Goal: Information Seeking & Learning: Learn about a topic

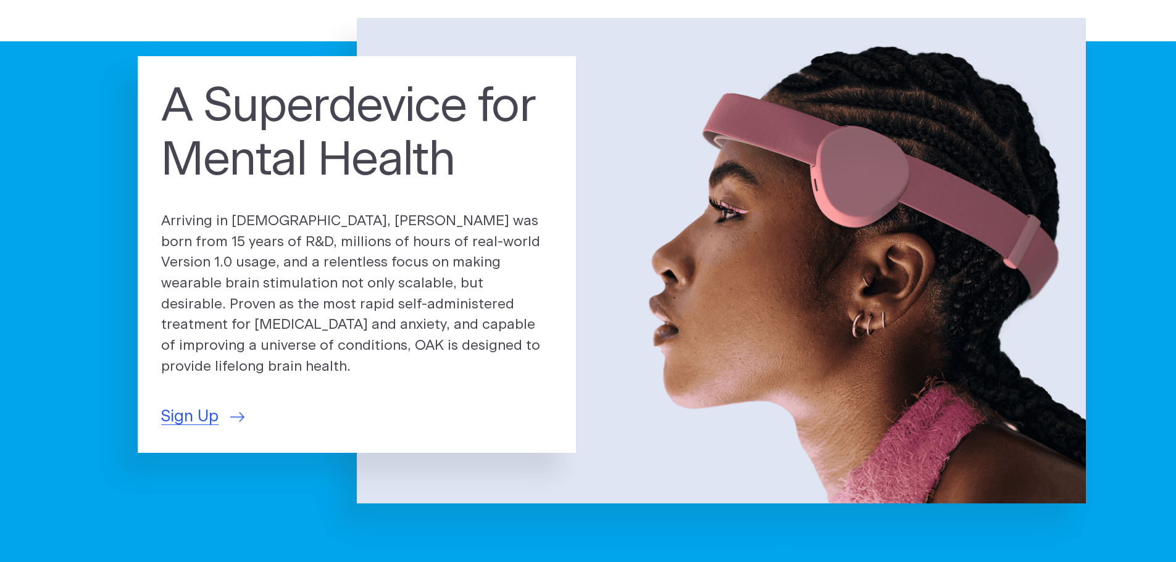
scroll to position [123, 0]
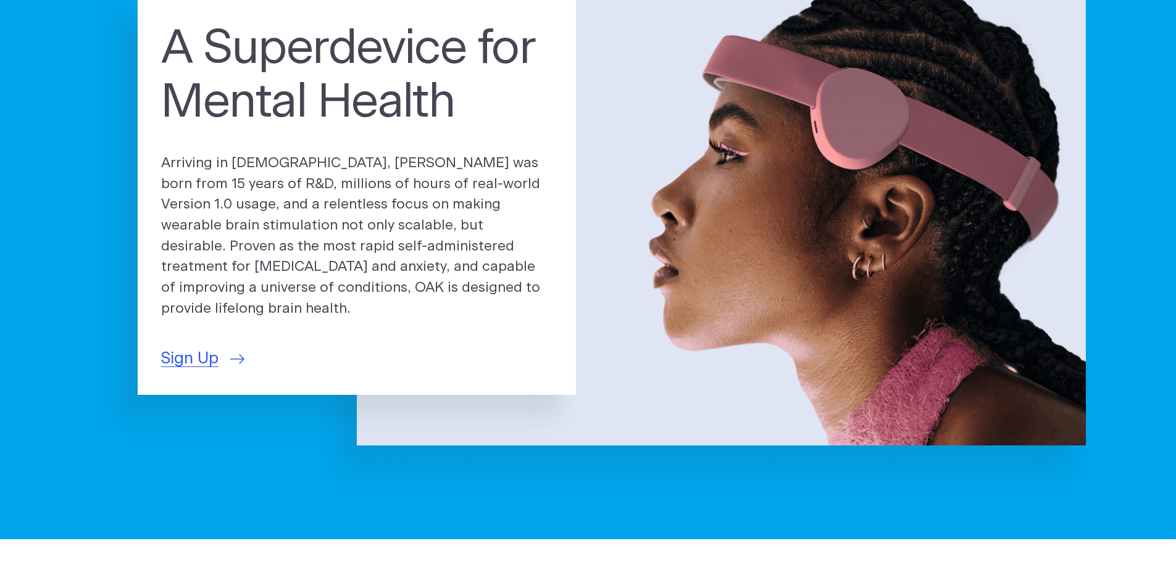
click at [278, 184] on p "Arriving in [DEMOGRAPHIC_DATA], [PERSON_NAME] was born from 15 years of R&D, mi…" at bounding box center [356, 236] width 391 height 167
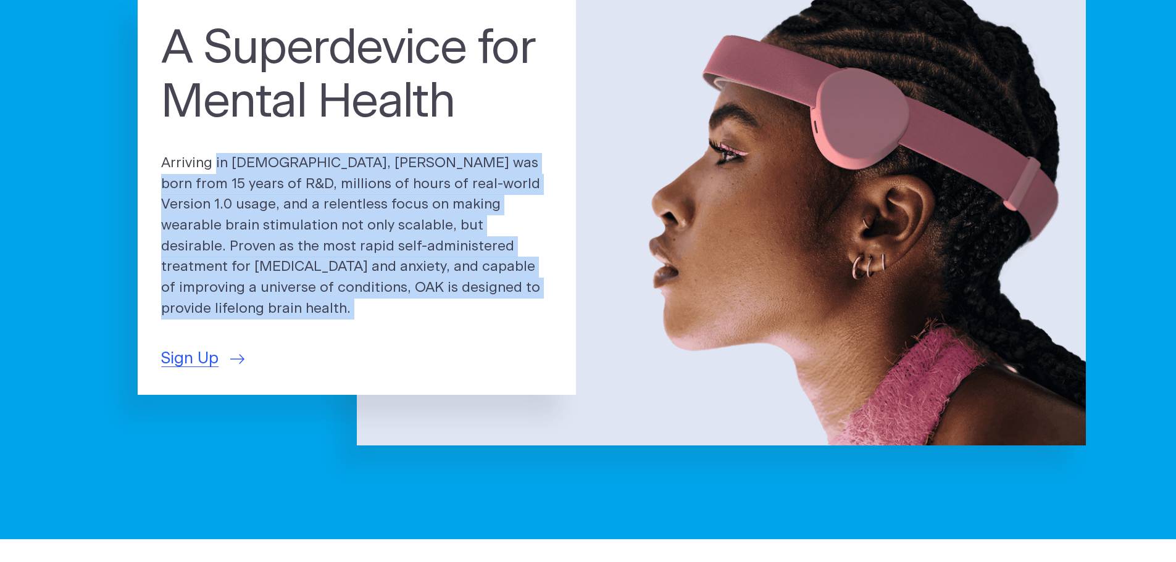
copy div "Arriving in [DEMOGRAPHIC_DATA], [PERSON_NAME] was born from 15 years of R&D, mi…"
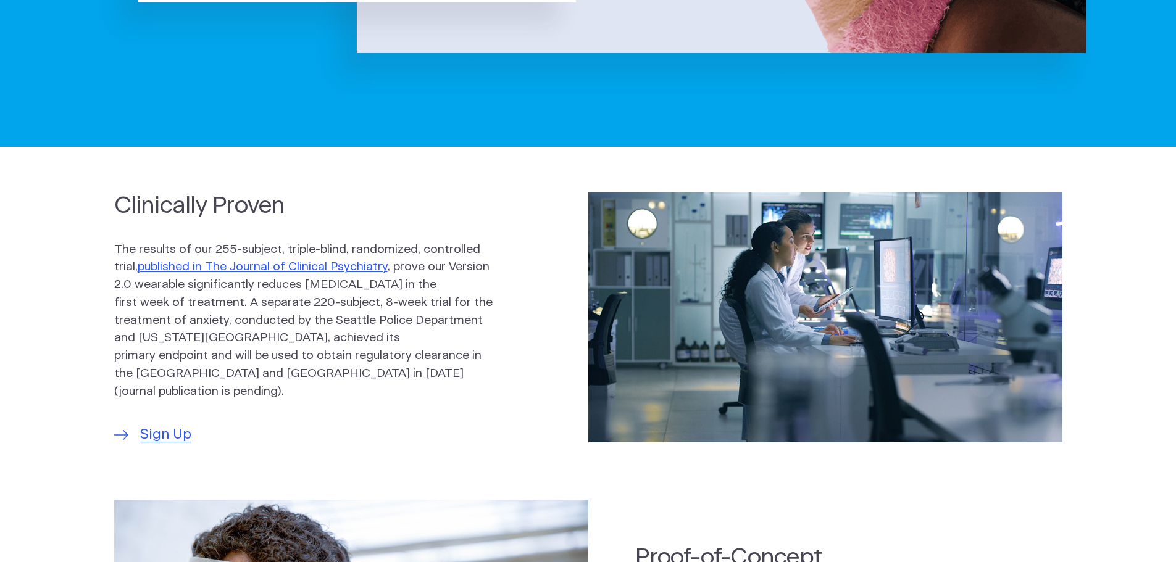
scroll to position [617, 0]
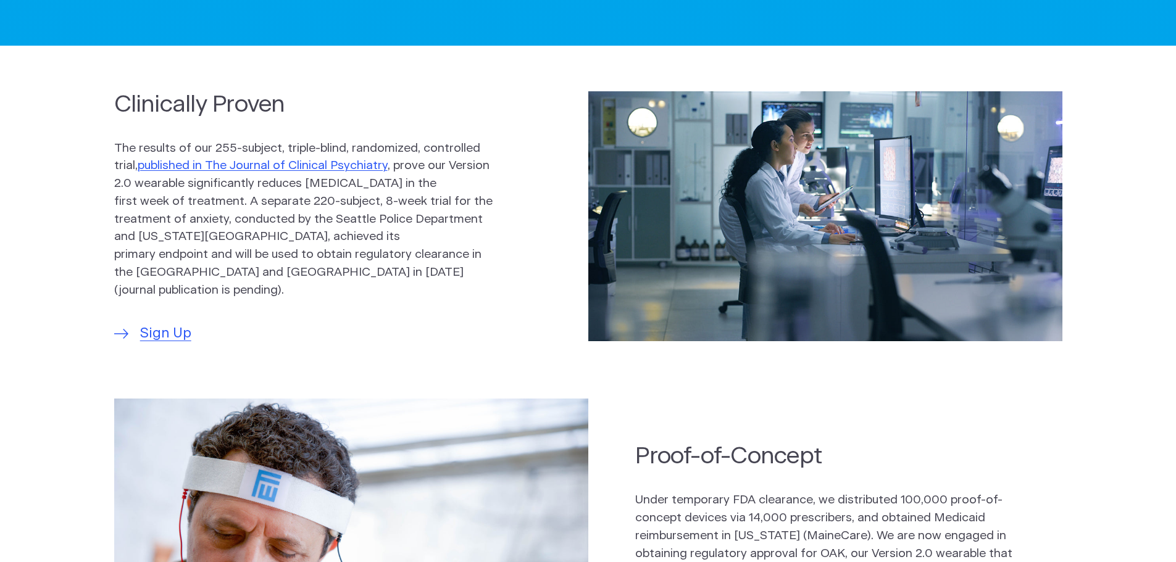
click at [273, 198] on p "The results of our 255-subject, triple-blind, randomized, controlled trial, pub…" at bounding box center [303, 220] width 379 height 160
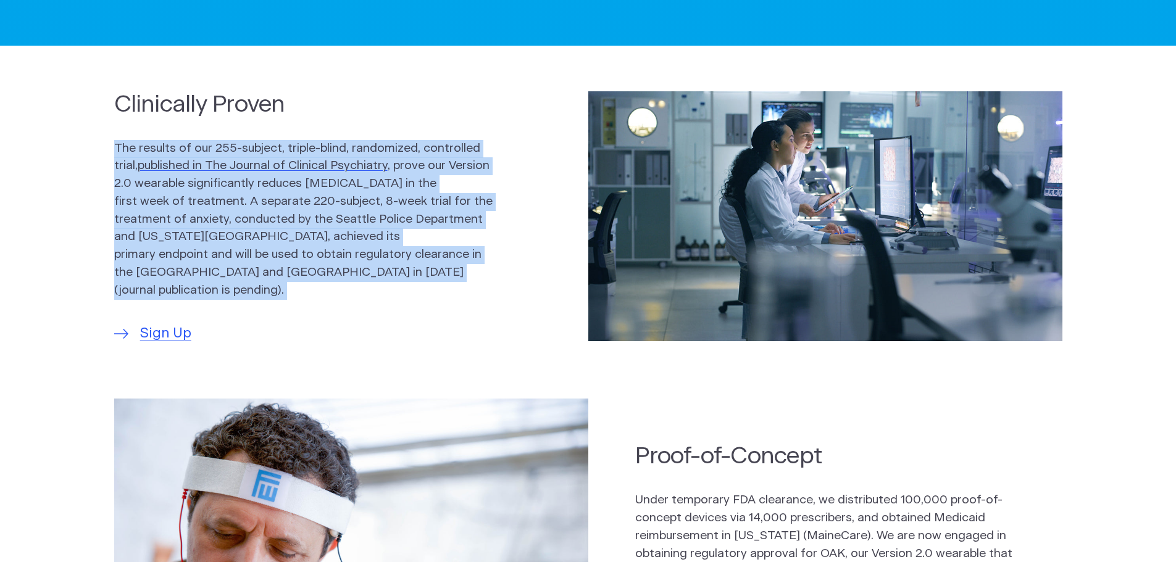
scroll to position [741, 0]
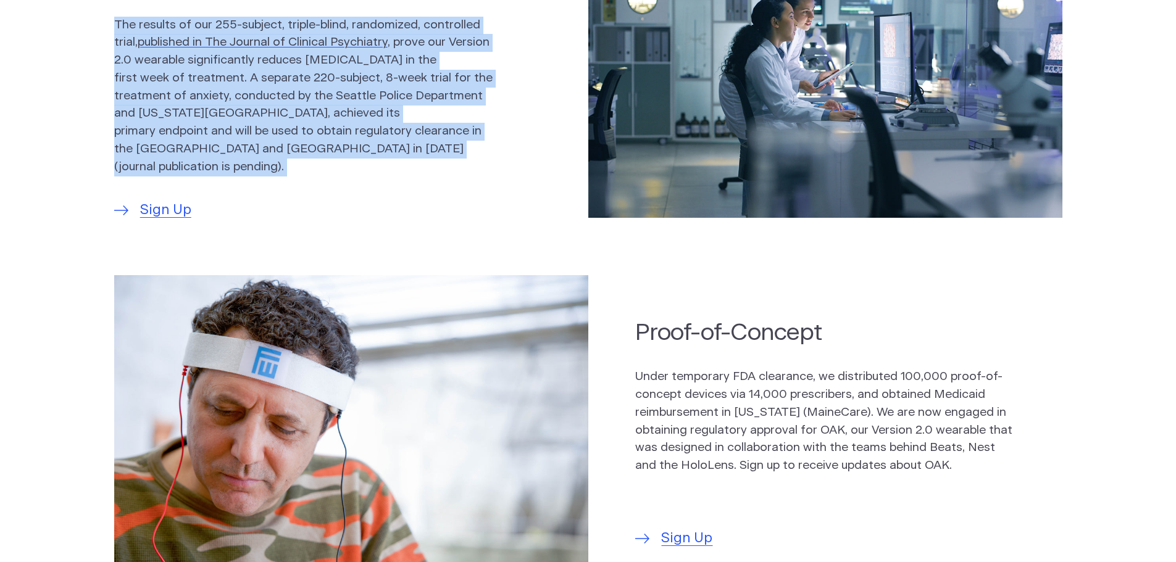
copy div "The results of our 255-subject, triple-blind, randomized, controlled trial, pub…"
click at [358, 202] on p "Sign Up" at bounding box center [303, 210] width 379 height 21
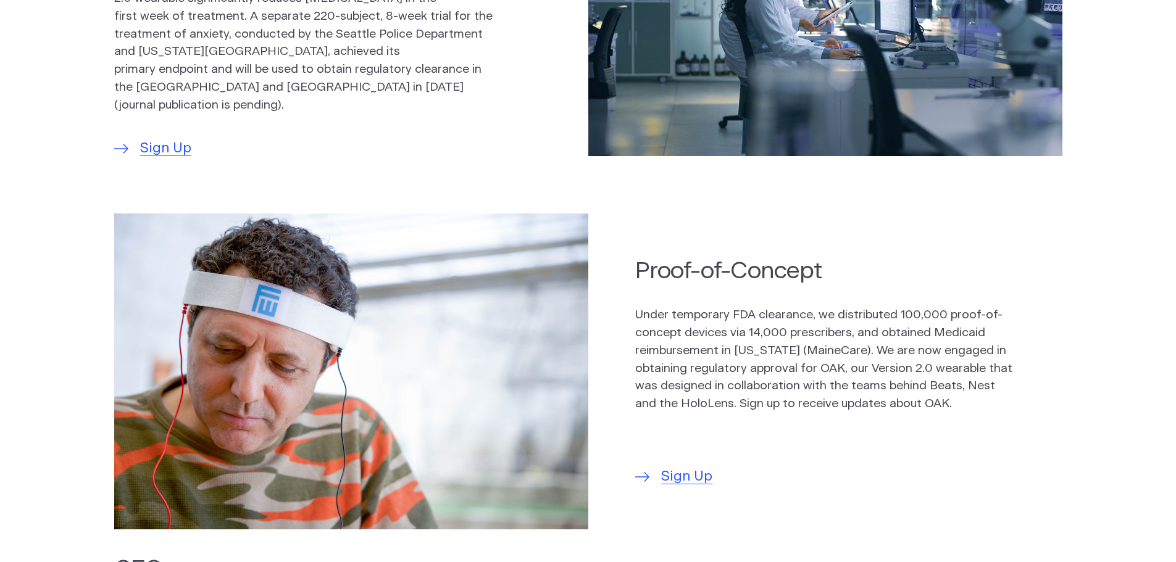
scroll to position [926, 0]
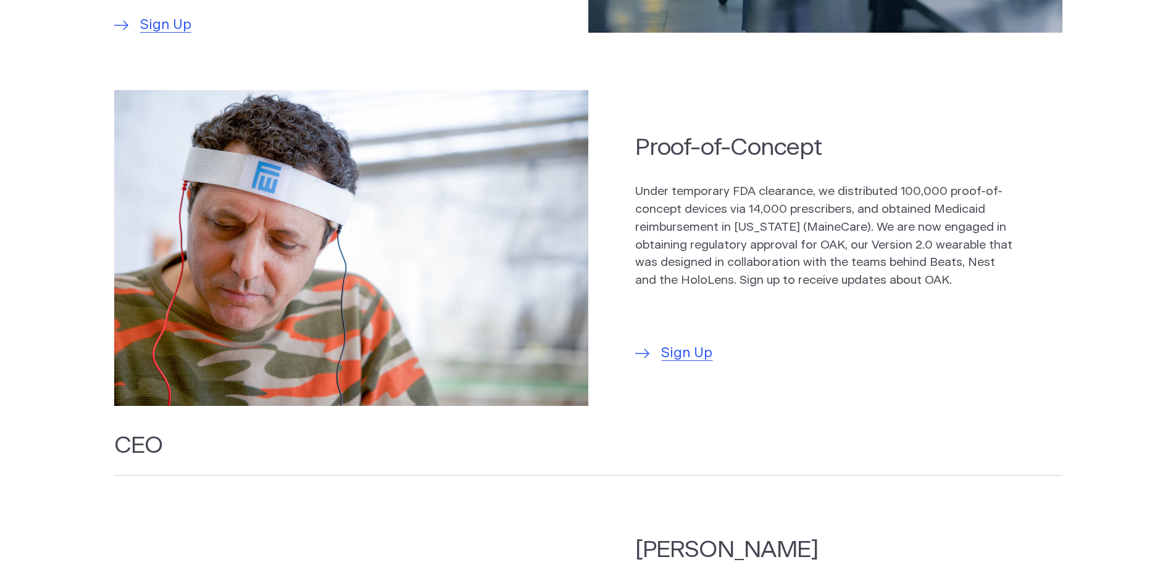
click at [686, 237] on p "Under temporary FDA clearance, we distributed 100,000 proof-of-concept devices …" at bounding box center [824, 236] width 379 height 107
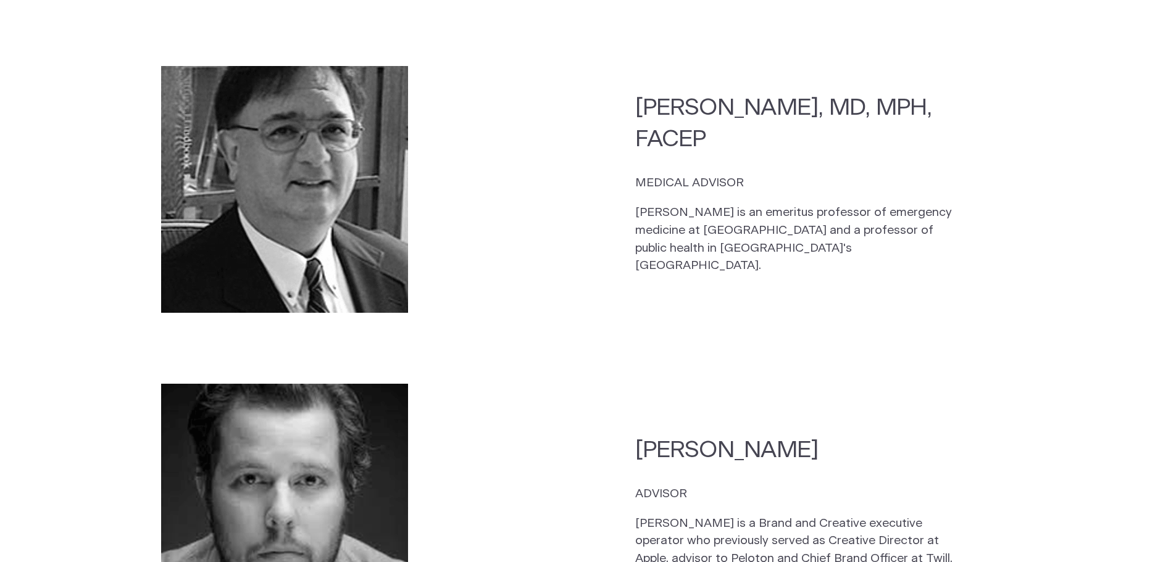
scroll to position [3148, 0]
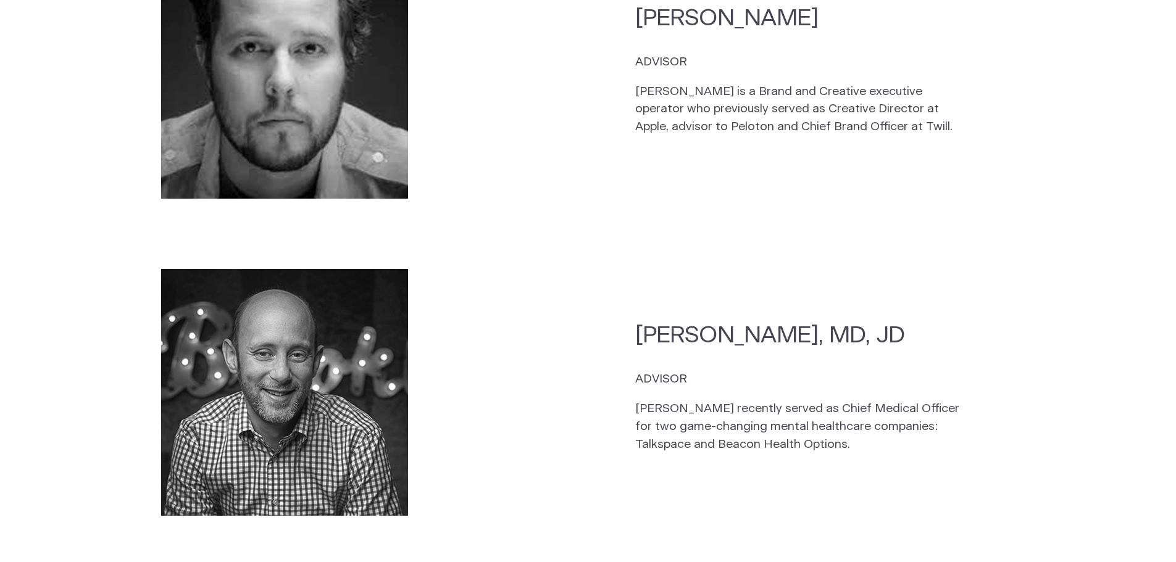
copy p "Under temporary FDA clearance, we distributed 100,000 proof-of-concept devices …"
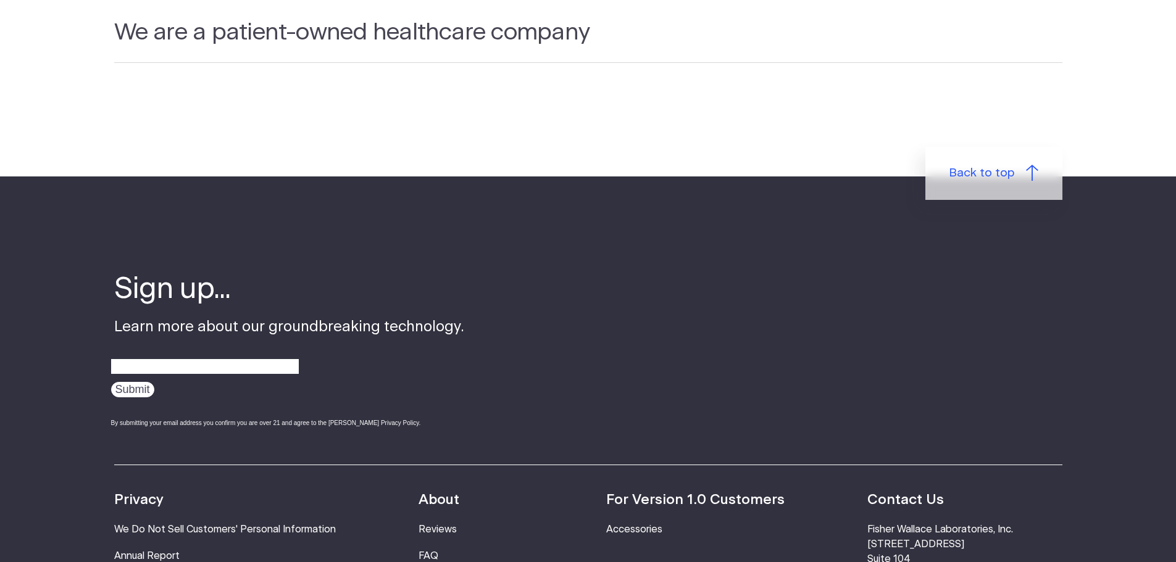
scroll to position [4012, 0]
